Goal: Task Accomplishment & Management: Complete application form

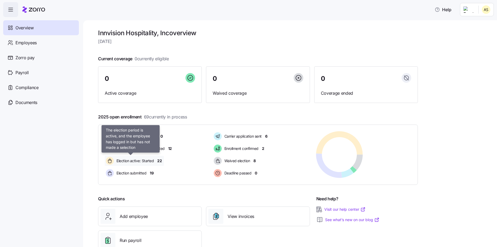
click at [150, 160] on span "Election active: Started" at bounding box center [134, 160] width 39 height 5
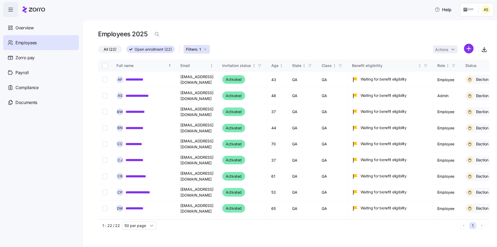
click at [487, 8] on html "**********" at bounding box center [248, 121] width 497 height 243
click at [474, 24] on div "Personal view" at bounding box center [469, 24] width 31 height 6
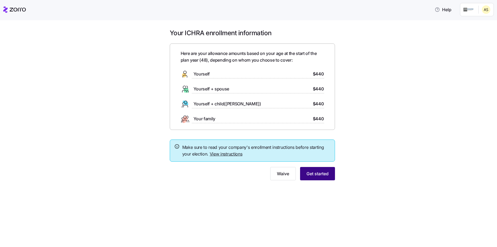
click at [313, 172] on span "Get started" at bounding box center [317, 173] width 22 height 6
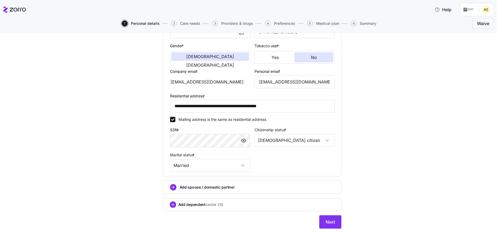
scroll to position [96, 0]
click at [331, 224] on button "Next" at bounding box center [330, 220] width 22 height 13
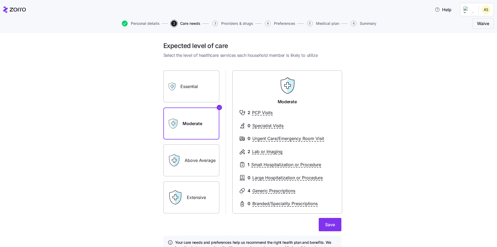
click at [187, 87] on label "Essential" at bounding box center [191, 86] width 56 height 32
click at [0, 0] on input "Essential" at bounding box center [0, 0] width 0 height 0
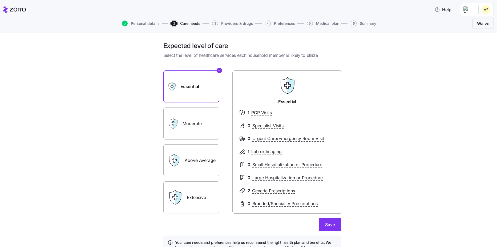
click at [190, 117] on label "Moderate" at bounding box center [191, 123] width 56 height 32
click at [0, 0] on input "Moderate" at bounding box center [0, 0] width 0 height 0
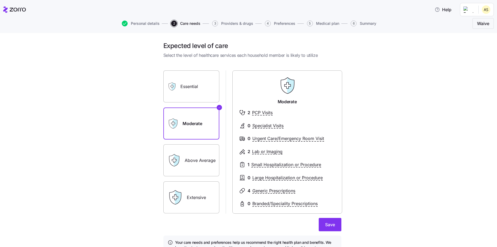
click at [192, 101] on label "Essential" at bounding box center [191, 86] width 56 height 32
click at [0, 0] on input "Essential" at bounding box center [0, 0] width 0 height 0
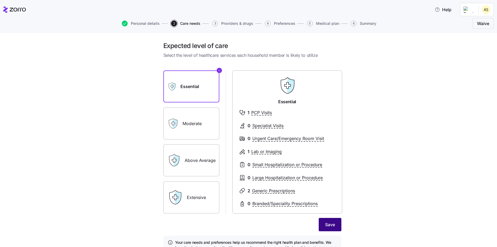
click at [327, 222] on span "Save" at bounding box center [330, 224] width 10 height 6
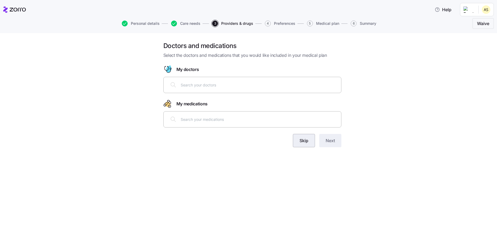
click at [306, 140] on span "Skip" at bounding box center [303, 140] width 9 height 6
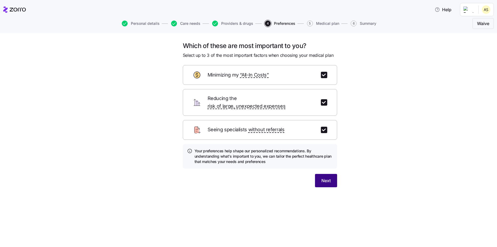
click at [329, 177] on span "Next" at bounding box center [325, 180] width 9 height 6
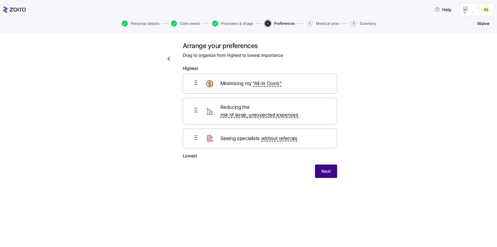
click at [321, 168] on span "Next" at bounding box center [325, 171] width 9 height 6
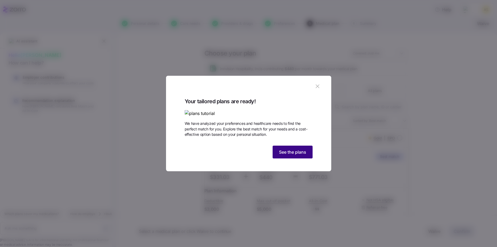
click at [294, 155] on span "See the plans" at bounding box center [292, 152] width 27 height 6
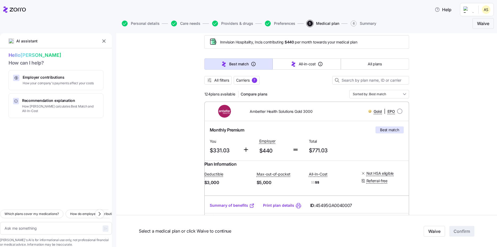
scroll to position [53, 0]
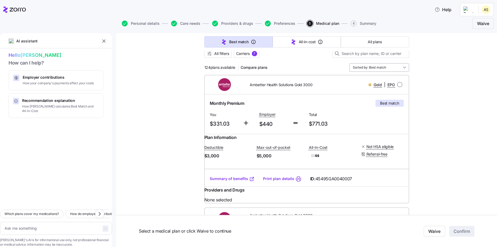
click at [401, 67] on input "Sorted by: Best match" at bounding box center [379, 67] width 60 height 9
click at [366, 89] on div "All-in-cost" at bounding box center [376, 89] width 55 height 9
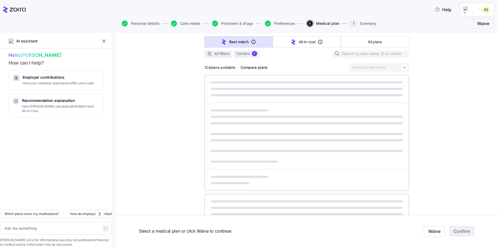
type textarea "x"
type input "Sorted by: All-in-cost"
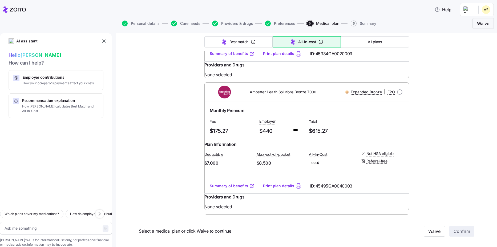
scroll to position [399, 0]
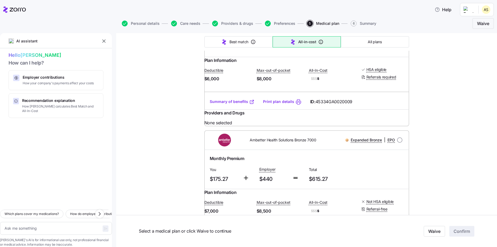
click at [230, 104] on link "Summary of benefits" at bounding box center [232, 101] width 45 height 5
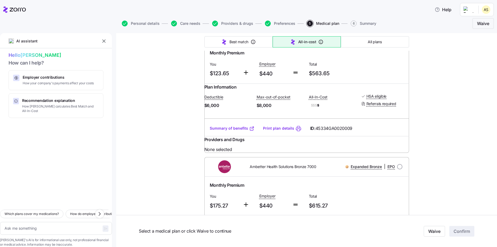
scroll to position [346, 0]
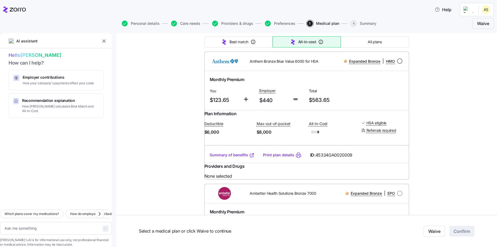
click at [398, 64] on input "radio" at bounding box center [399, 60] width 5 height 5
radio input "true"
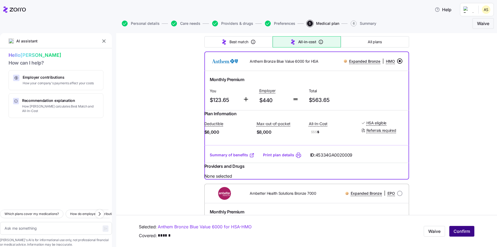
click at [459, 231] on span "Confirm" at bounding box center [461, 231] width 17 height 6
type textarea "x"
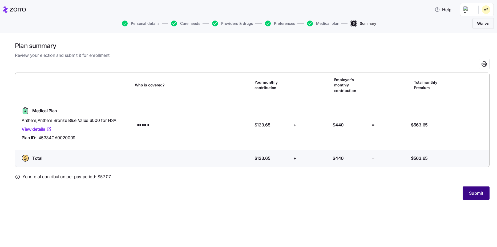
click at [476, 190] on span "Submit" at bounding box center [476, 193] width 14 height 6
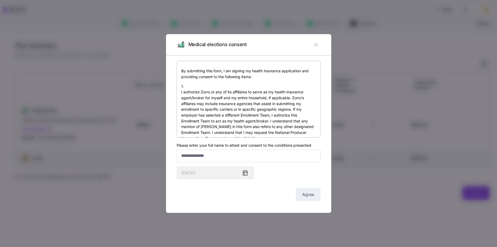
click at [315, 45] on icon "button" at bounding box center [316, 45] width 6 height 6
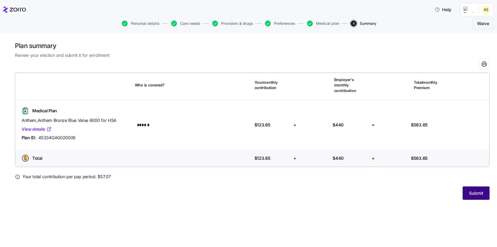
click at [476, 190] on span "Submit" at bounding box center [476, 193] width 14 height 6
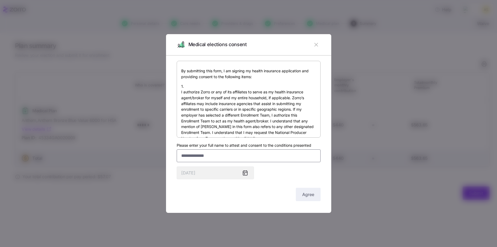
click at [189, 157] on input "Please enter your full name to attest and consent to the conditions presented" at bounding box center [249, 155] width 144 height 13
type input "**********"
click at [241, 188] on div "Agree" at bounding box center [249, 193] width 144 height 13
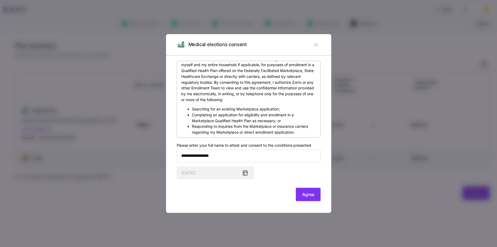
scroll to position [395, 0]
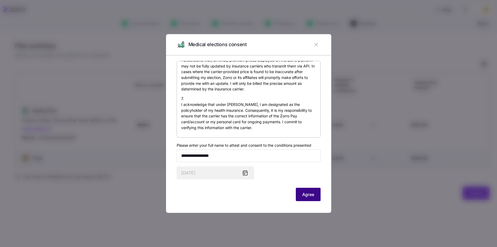
click at [305, 198] on button "Agree" at bounding box center [308, 193] width 25 height 13
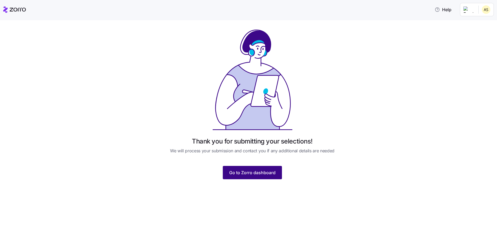
click at [258, 171] on span "Go to Zorro dashboard" at bounding box center [252, 172] width 46 height 6
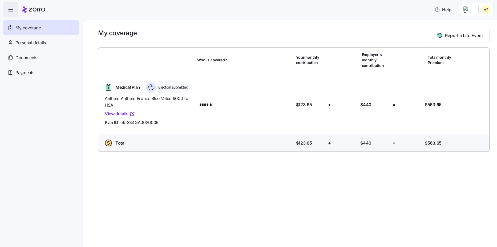
click at [166, 89] on span "Election submitted" at bounding box center [172, 86] width 31 height 5
click at [482, 11] on html "Help My coverage Personal details Documents Partners hub Payments My coverage R…" at bounding box center [248, 121] width 497 height 243
click at [467, 25] on div "Admin view" at bounding box center [468, 24] width 28 height 6
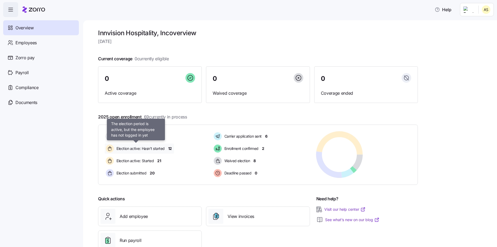
click at [145, 150] on span "Election active: Hasn't started" at bounding box center [140, 148] width 50 height 5
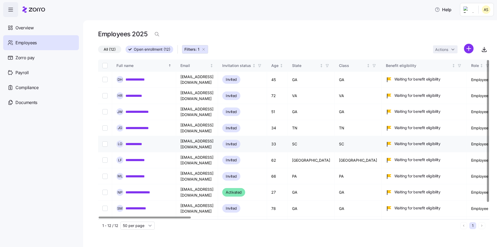
click at [105, 141] on input "Select record 5" at bounding box center [104, 143] width 5 height 5
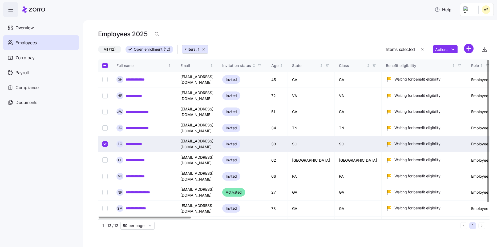
click at [104, 141] on input "Select record 5" at bounding box center [104, 143] width 5 height 5
checkbox input "false"
